Goal: Check status: Check status

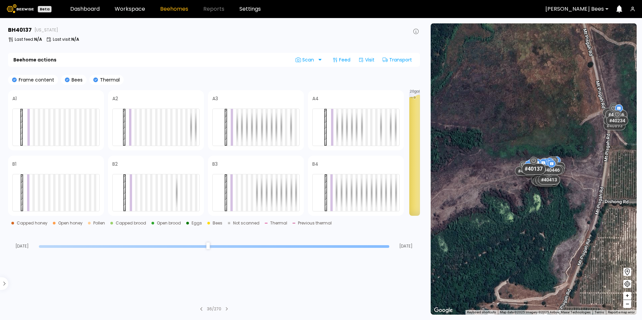
click at [129, 13] on header "Beta Dashboard Workspace Beehomes Reports Settings [PERSON_NAME] Bees" at bounding box center [321, 9] width 642 height 18
click at [130, 12] on link "Workspace" at bounding box center [130, 8] width 30 height 5
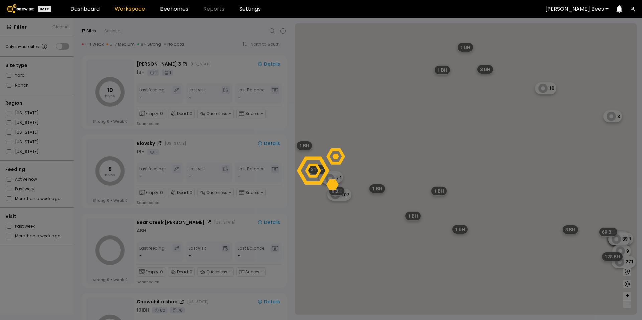
click at [134, 26] on div at bounding box center [321, 169] width 642 height 302
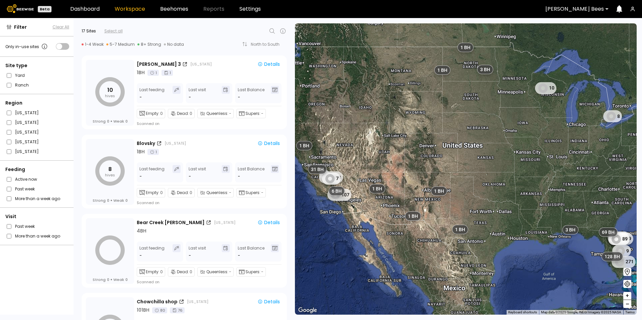
click at [268, 29] on icon at bounding box center [272, 31] width 8 height 8
type input "*"
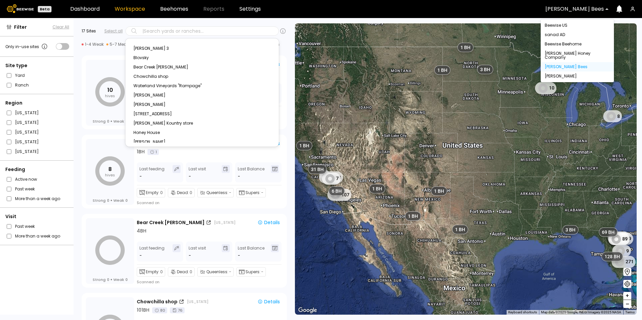
click at [571, 14] on div "[PERSON_NAME] Bees" at bounding box center [574, 8] width 68 height 15
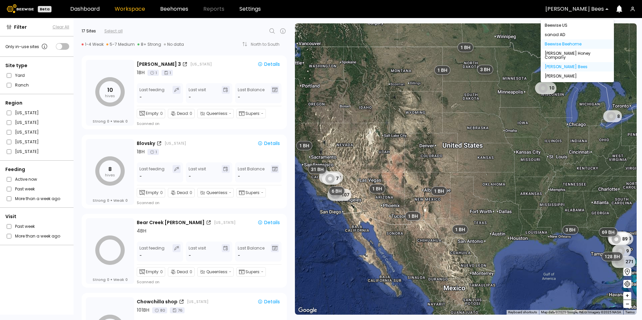
click at [575, 45] on div "Beewise Beehome" at bounding box center [576, 44] width 65 height 4
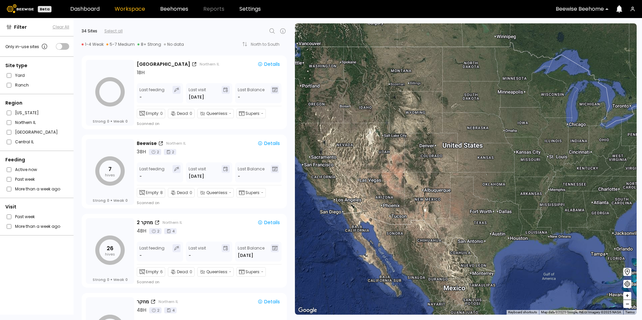
click at [271, 31] on icon at bounding box center [272, 31] width 8 height 8
type input "*"
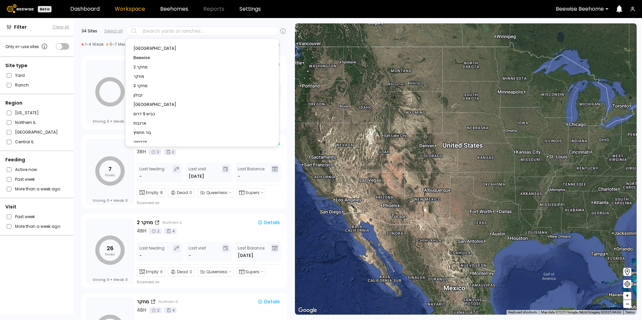
click at [581, 13] on div "Beewise Beehome" at bounding box center [579, 8] width 57 height 15
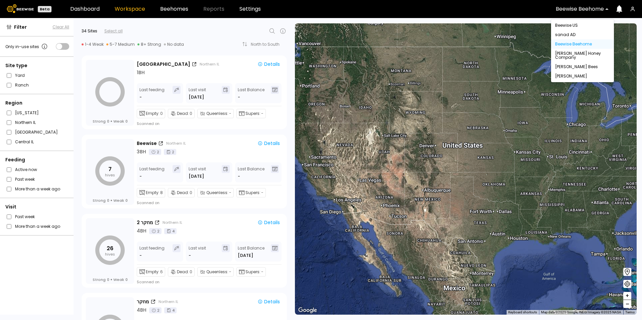
click at [569, 34] on div "sanad AD" at bounding box center [582, 35] width 55 height 4
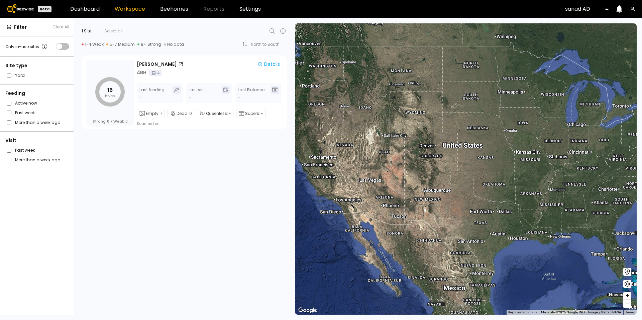
click at [608, 8] on div at bounding box center [610, 8] width 5 height 15
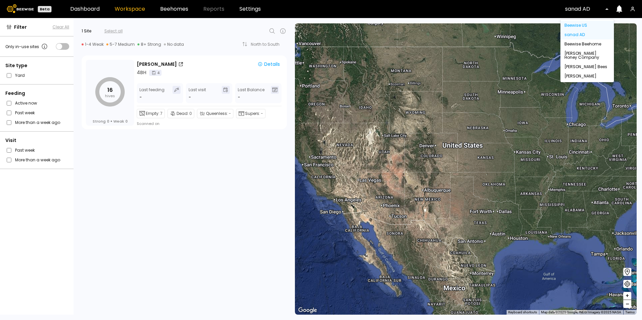
click at [567, 24] on div "Beewise US" at bounding box center [586, 25] width 45 height 4
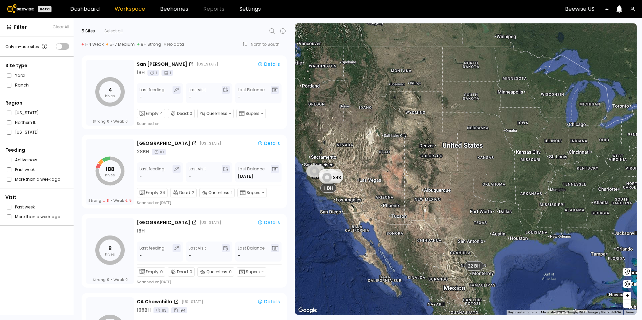
click at [273, 30] on icon at bounding box center [271, 30] width 5 height 5
type input "*"
click at [599, 9] on div at bounding box center [584, 9] width 39 height 6
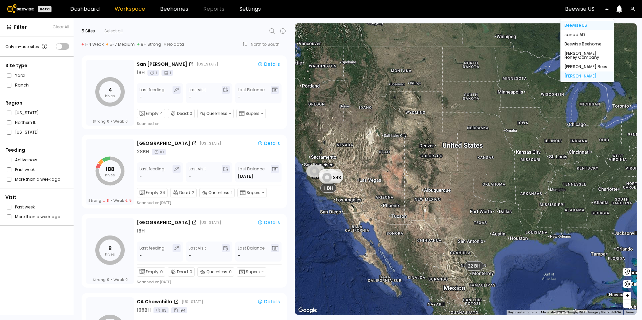
click at [576, 73] on div "[PERSON_NAME]" at bounding box center [586, 76] width 53 height 9
click at [572, 76] on div "[PERSON_NAME]" at bounding box center [586, 76] width 45 height 4
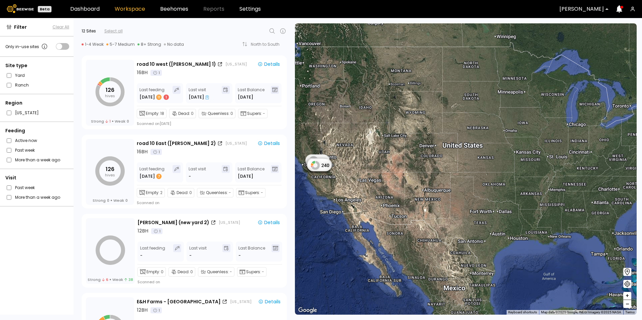
click at [270, 32] on icon at bounding box center [272, 31] width 8 height 8
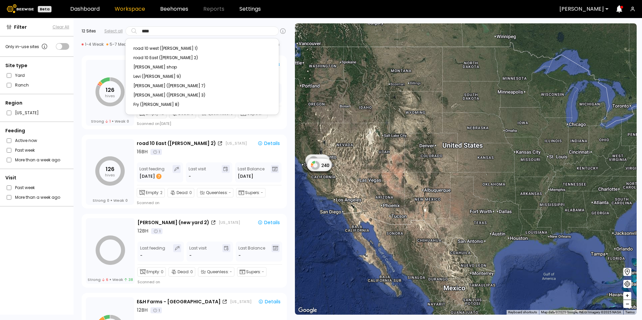
type input "*****"
click at [143, 103] on div "Fry ([PERSON_NAME] 8)" at bounding box center [201, 105] width 137 height 4
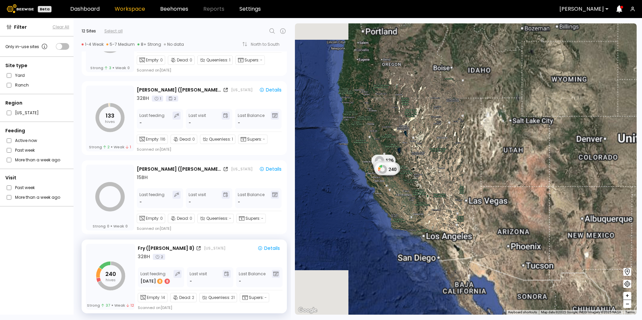
scroll to position [687, 0]
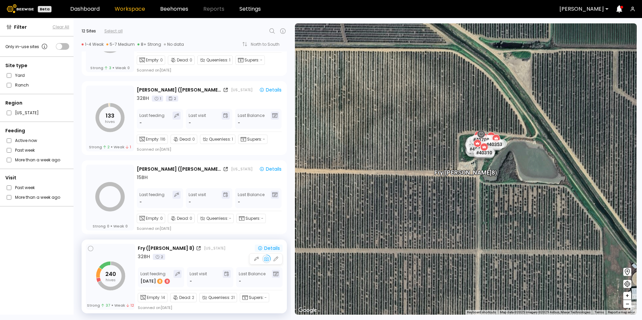
click at [268, 249] on div "Details" at bounding box center [268, 248] width 22 height 6
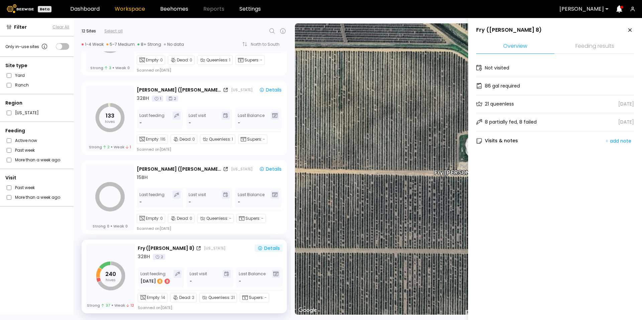
click at [587, 44] on li "Feeding results" at bounding box center [594, 46] width 78 height 14
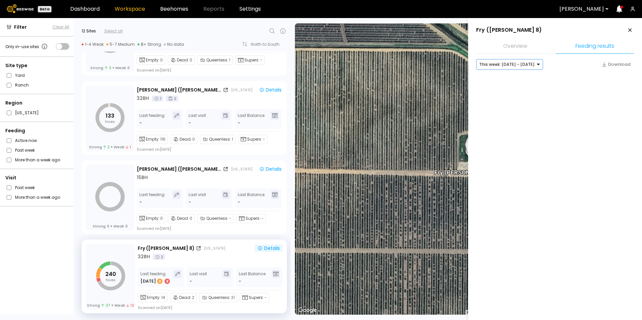
click at [528, 65] on div at bounding box center [506, 64] width 55 height 6
click at [514, 87] on div "Last month: [DATE] - [DATE]" at bounding box center [509, 88] width 59 height 4
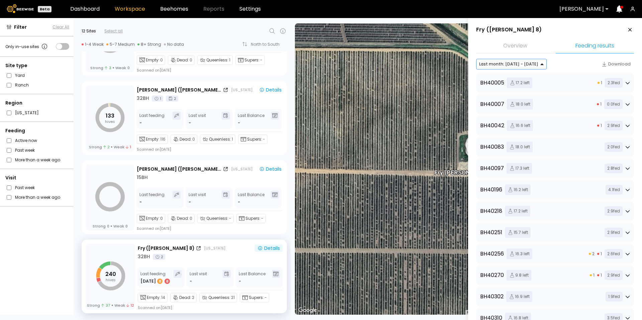
scroll to position [0, 0]
click at [220, 253] on div "Fry ([GEOGRAPHIC_DATA] 8) [US_STATE] Details 32 BH 2" at bounding box center [210, 253] width 145 height 16
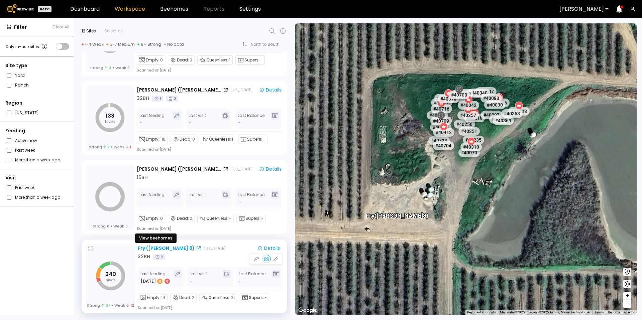
click at [151, 247] on div "Fry ([PERSON_NAME] 8)" at bounding box center [166, 248] width 57 height 7
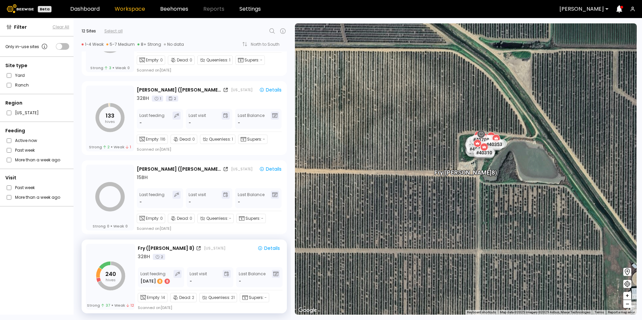
scroll to position [687, 0]
click at [270, 246] on div "Details" at bounding box center [268, 248] width 22 height 6
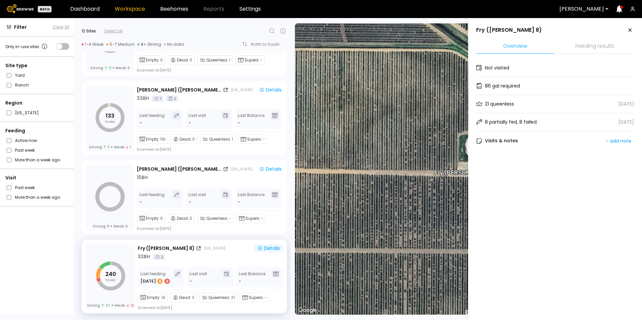
click at [591, 45] on li "Feeding results" at bounding box center [594, 46] width 78 height 14
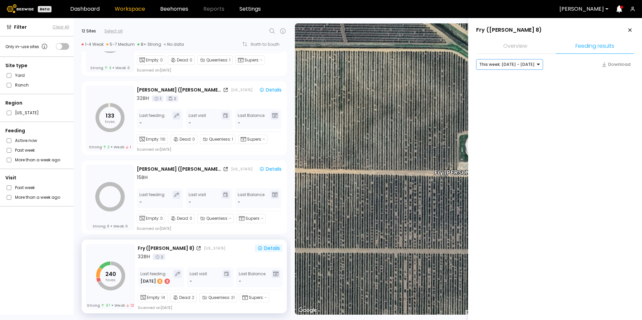
click at [530, 67] on div at bounding box center [506, 64] width 55 height 6
click at [506, 89] on div "Last month: [DATE] - [DATE]" at bounding box center [509, 88] width 59 height 4
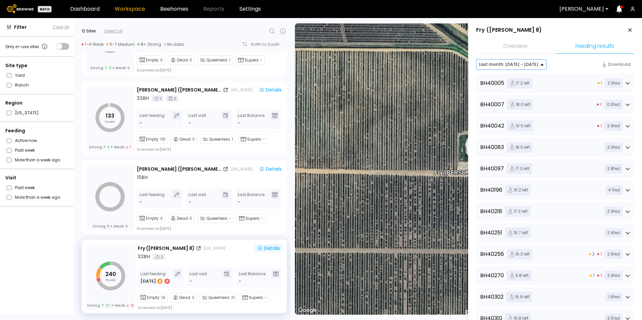
click at [627, 85] on icon at bounding box center [627, 83] width 5 height 5
